Goal: Information Seeking & Learning: Learn about a topic

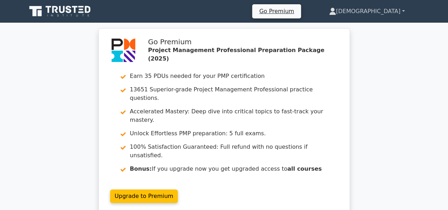
click at [399, 17] on link "[DEMOGRAPHIC_DATA]" at bounding box center [367, 11] width 110 height 14
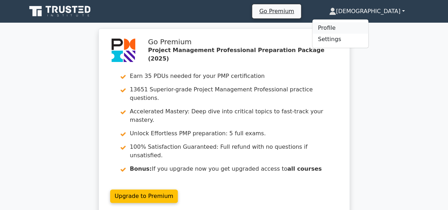
click at [368, 26] on link "Profile" at bounding box center [340, 27] width 56 height 11
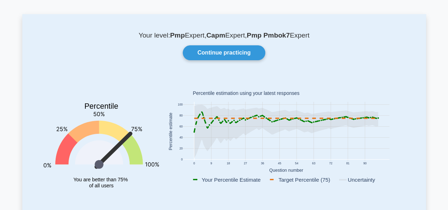
scroll to position [35, 0]
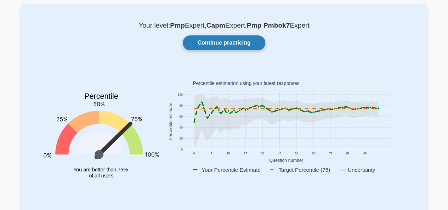
click at [220, 45] on link "Continue practicing" at bounding box center [224, 42] width 82 height 15
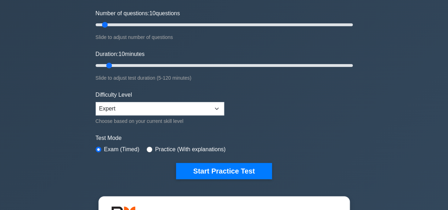
scroll to position [142, 0]
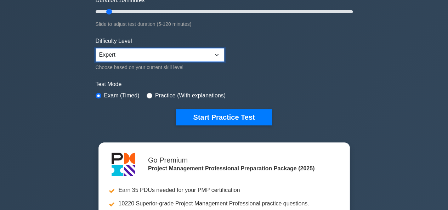
click at [164, 52] on select "Beginner Intermediate Expert" at bounding box center [160, 54] width 128 height 13
click at [96, 48] on select "Beginner Intermediate Expert" at bounding box center [160, 54] width 128 height 13
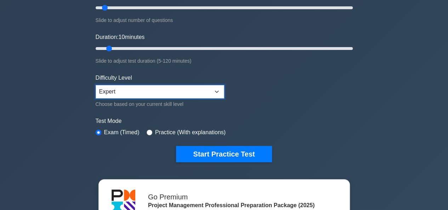
scroll to position [71, 0]
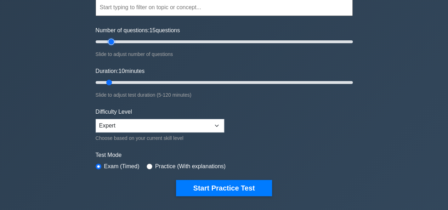
type input "10"
click at [106, 44] on input "Number of questions: 10 questions" at bounding box center [224, 42] width 257 height 8
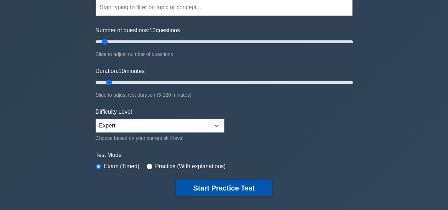
click at [224, 184] on button "Start Practice Test" at bounding box center [224, 188] width 96 height 16
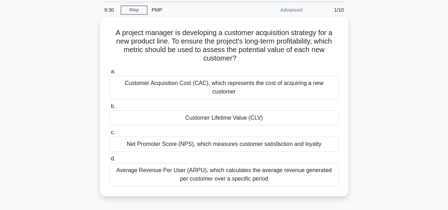
scroll to position [35, 0]
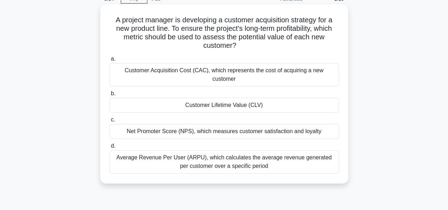
click at [200, 100] on div "Customer Lifetime Value (CLV)" at bounding box center [223, 105] width 229 height 15
click at [109, 96] on input "b. Customer Lifetime Value (CLV)" at bounding box center [109, 93] width 0 height 5
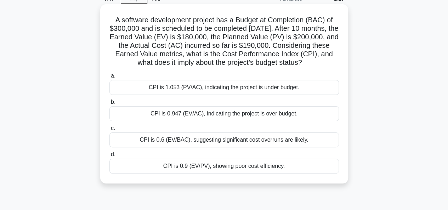
click at [190, 121] on div "CPI is 0.947 (EV/AC), indicating the project is over budget." at bounding box center [223, 113] width 229 height 15
click at [109, 104] on input "b. CPI is 0.947 (EV/AC), indicating the project is over budget." at bounding box center [109, 102] width 0 height 5
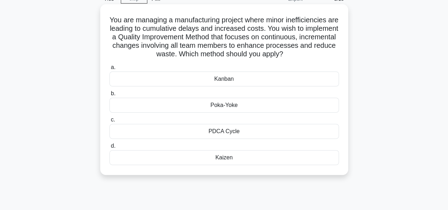
click at [219, 133] on div "PDCA Cycle" at bounding box center [223, 131] width 229 height 15
click at [109, 122] on input "c. PDCA Cycle" at bounding box center [109, 119] width 0 height 5
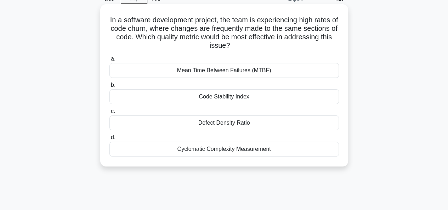
click at [223, 123] on div "Defect Density Ratio" at bounding box center [223, 122] width 229 height 15
click at [109, 114] on input "c. Defect Density Ratio" at bounding box center [109, 111] width 0 height 5
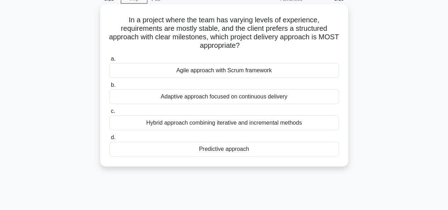
click at [221, 149] on div "Predictive approach" at bounding box center [223, 149] width 229 height 15
click at [109, 140] on input "d. Predictive approach" at bounding box center [109, 137] width 0 height 5
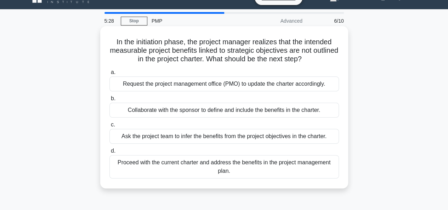
scroll to position [0, 0]
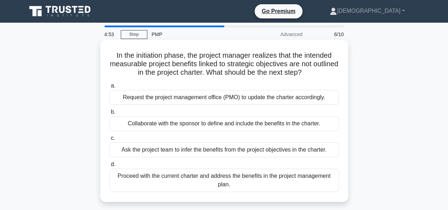
click at [224, 125] on div "Collaborate with the sponsor to define and include the benefits in the charter." at bounding box center [223, 123] width 229 height 15
click at [109, 114] on input "b. Collaborate with the sponsor to define and include the benefits in the chart…" at bounding box center [109, 112] width 0 height 5
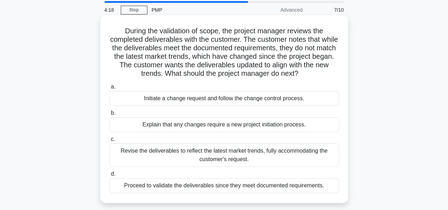
scroll to position [35, 0]
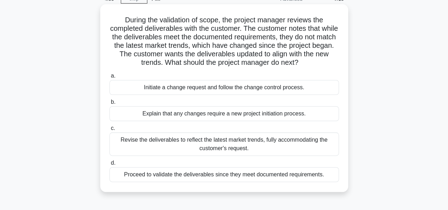
click at [229, 117] on div "Explain that any changes require a new project initiation process." at bounding box center [223, 113] width 229 height 15
click at [109, 104] on input "b. Explain that any changes require a new project initiation process." at bounding box center [109, 102] width 0 height 5
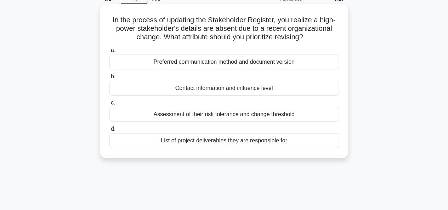
click at [223, 139] on div "List of project deliverables they are responsible for" at bounding box center [223, 140] width 229 height 15
click at [109, 131] on input "d. List of project deliverables they are responsible for" at bounding box center [109, 129] width 0 height 5
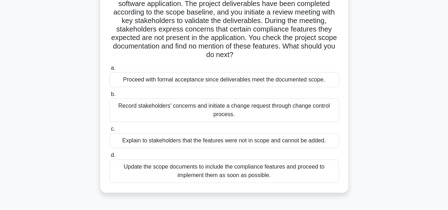
scroll to position [71, 0]
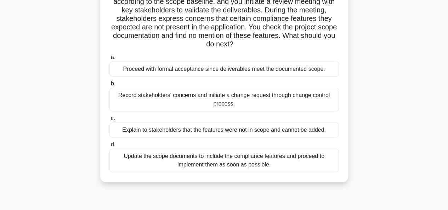
click at [252, 100] on div "Record stakeholders' concerns and initiate a change request through change cont…" at bounding box center [223, 99] width 229 height 23
click at [109, 86] on input "b. Record stakeholders' concerns and initiate a change request through change c…" at bounding box center [109, 83] width 0 height 5
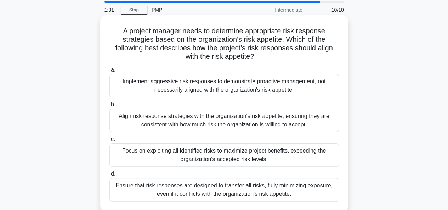
scroll to position [35, 0]
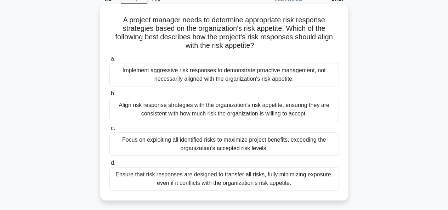
click at [252, 113] on div "Align risk response strategies with the organization's risk appetite, ensuring …" at bounding box center [223, 109] width 229 height 23
click at [109, 96] on input "b. Align risk response strategies with the organization's risk appetite, ensuri…" at bounding box center [109, 93] width 0 height 5
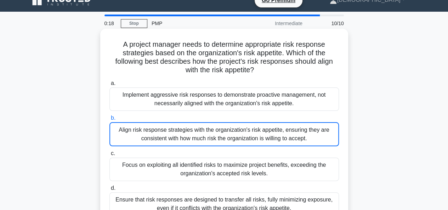
scroll to position [0, 0]
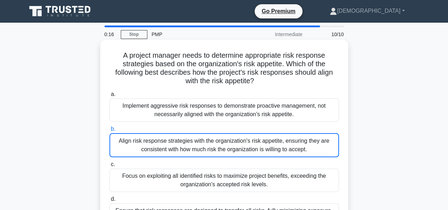
click at [276, 148] on div "Align risk response strategies with the organization's risk appetite, ensuring …" at bounding box center [223, 145] width 229 height 24
click at [109, 131] on input "b. Align risk response strategies with the organization's risk appetite, ensuri…" at bounding box center [109, 129] width 0 height 5
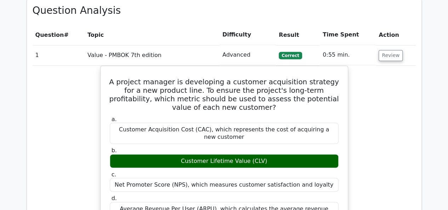
scroll to position [566, 0]
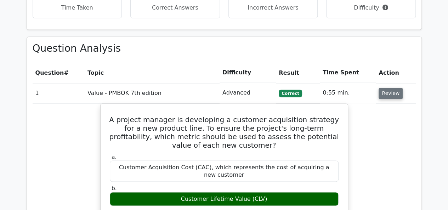
click at [381, 88] on button "Review" at bounding box center [390, 93] width 24 height 11
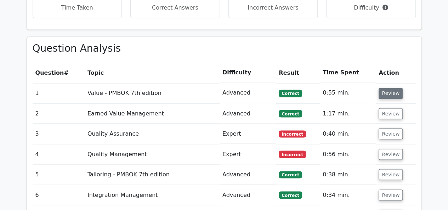
click at [380, 88] on button "Review" at bounding box center [390, 93] width 24 height 11
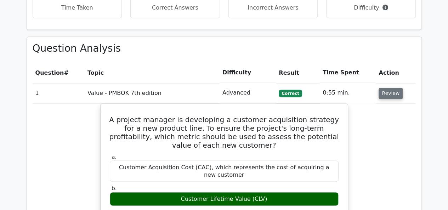
click at [380, 88] on button "Review" at bounding box center [390, 93] width 24 height 11
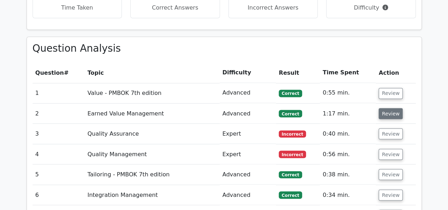
click at [384, 108] on button "Review" at bounding box center [390, 113] width 24 height 11
click at [382, 108] on button "Review" at bounding box center [390, 113] width 24 height 11
click at [380, 108] on button "Review" at bounding box center [390, 113] width 24 height 11
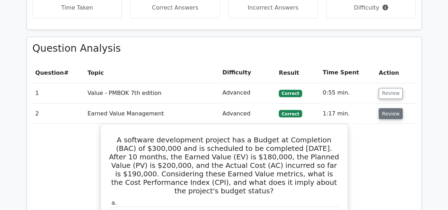
click at [380, 108] on button "Review" at bounding box center [390, 113] width 24 height 11
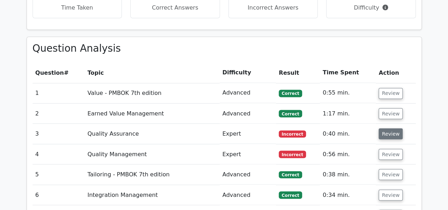
click at [383, 128] on button "Review" at bounding box center [390, 133] width 24 height 11
click at [387, 128] on button "Review" at bounding box center [390, 133] width 24 height 11
click at [385, 128] on button "Review" at bounding box center [390, 133] width 24 height 11
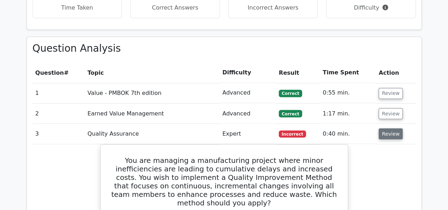
click at [380, 128] on button "Review" at bounding box center [390, 133] width 24 height 11
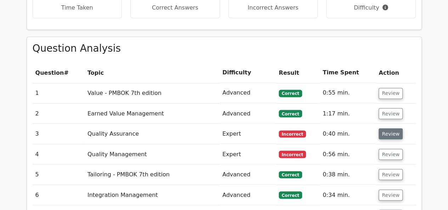
click at [380, 128] on button "Review" at bounding box center [390, 133] width 24 height 11
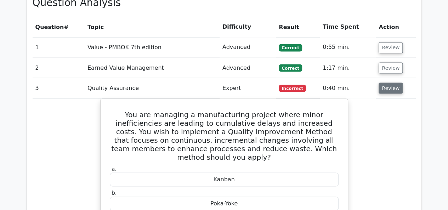
scroll to position [602, 0]
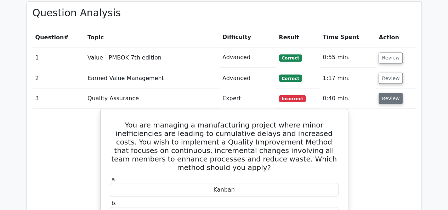
click at [392, 93] on button "Review" at bounding box center [390, 98] width 24 height 11
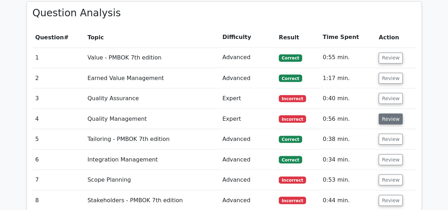
click at [393, 113] on button "Review" at bounding box center [390, 118] width 24 height 11
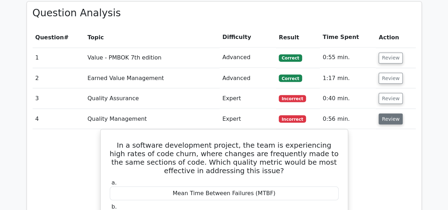
click at [386, 113] on button "Review" at bounding box center [390, 118] width 24 height 11
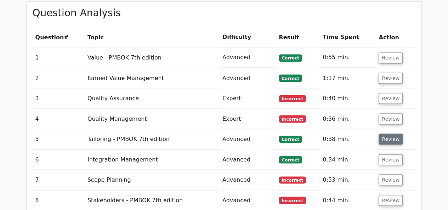
click at [386, 133] on button "Review" at bounding box center [390, 138] width 24 height 11
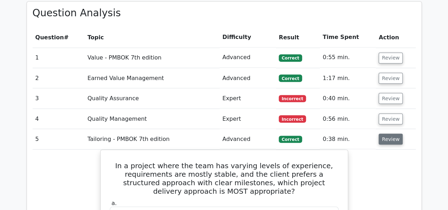
click at [388, 133] on button "Review" at bounding box center [390, 138] width 24 height 11
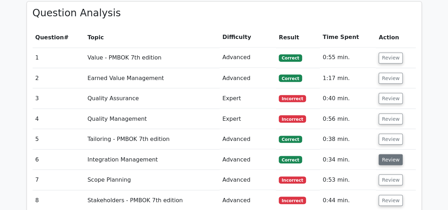
click at [388, 154] on button "Review" at bounding box center [390, 159] width 24 height 11
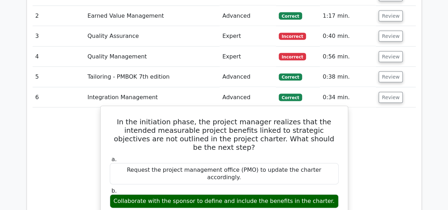
scroll to position [637, 0]
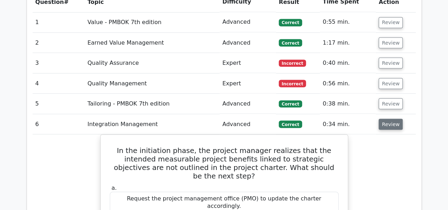
click at [384, 119] on button "Review" at bounding box center [390, 124] width 24 height 11
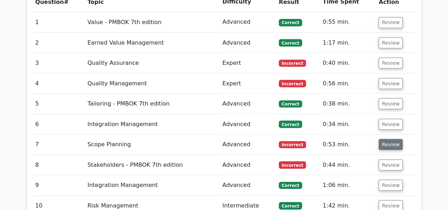
click at [385, 139] on button "Review" at bounding box center [390, 144] width 24 height 11
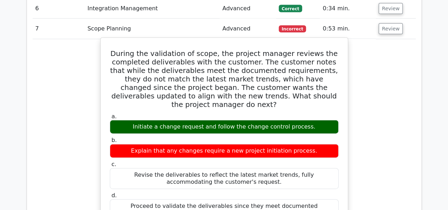
scroll to position [743, 0]
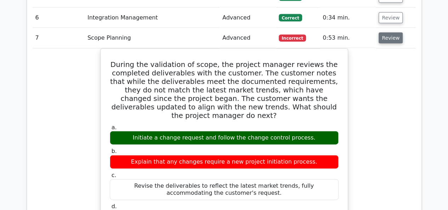
click at [383, 33] on button "Review" at bounding box center [390, 38] width 24 height 11
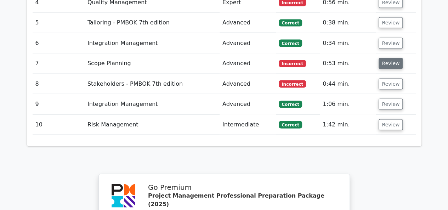
scroll to position [708, 0]
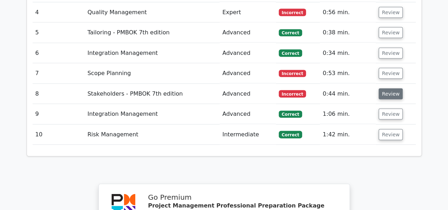
click at [383, 88] on button "Review" at bounding box center [390, 93] width 24 height 11
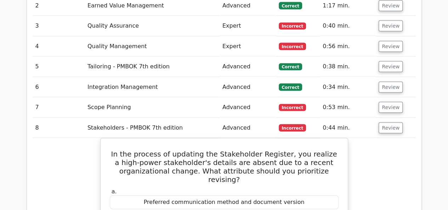
scroll to position [672, 0]
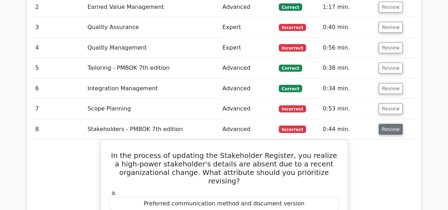
click at [381, 124] on button "Review" at bounding box center [390, 129] width 24 height 11
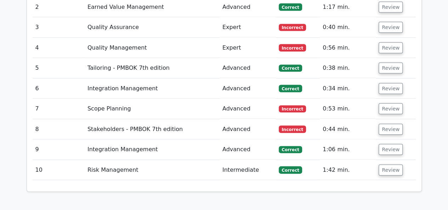
click at [381, 139] on td "Review" at bounding box center [395, 149] width 40 height 20
click at [382, 144] on button "Review" at bounding box center [390, 149] width 24 height 11
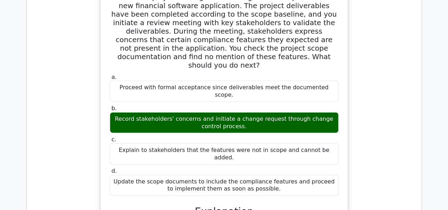
scroll to position [743, 0]
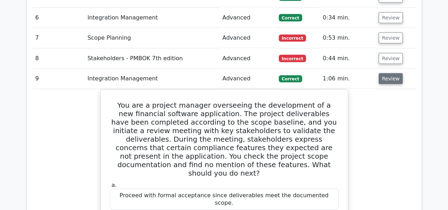
click at [387, 73] on button "Review" at bounding box center [390, 78] width 24 height 11
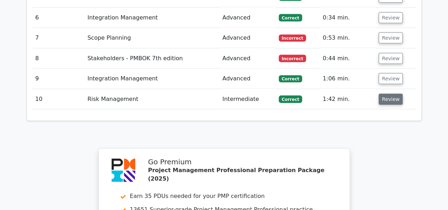
click at [392, 94] on button "Review" at bounding box center [390, 99] width 24 height 11
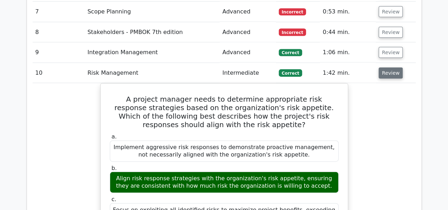
scroll to position [778, 0]
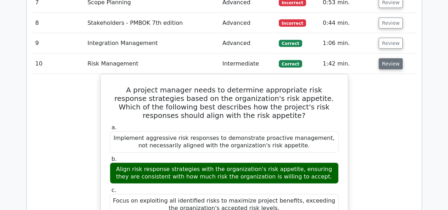
click at [390, 58] on button "Review" at bounding box center [390, 63] width 24 height 11
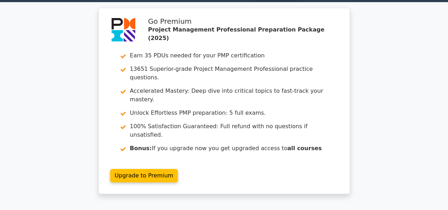
scroll to position [0, 0]
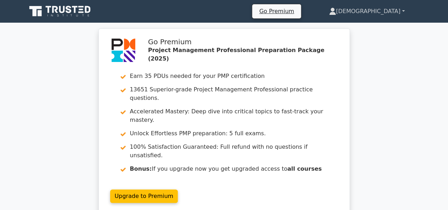
click at [389, 8] on link "[DEMOGRAPHIC_DATA]" at bounding box center [367, 11] width 110 height 14
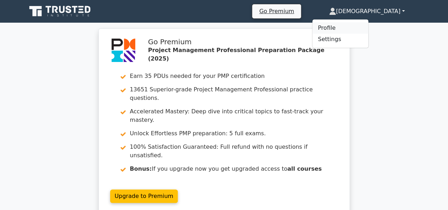
click at [368, 27] on link "Profile" at bounding box center [340, 27] width 56 height 11
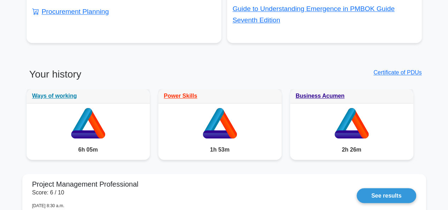
scroll to position [495, 0]
